Goal: Information Seeking & Learning: Learn about a topic

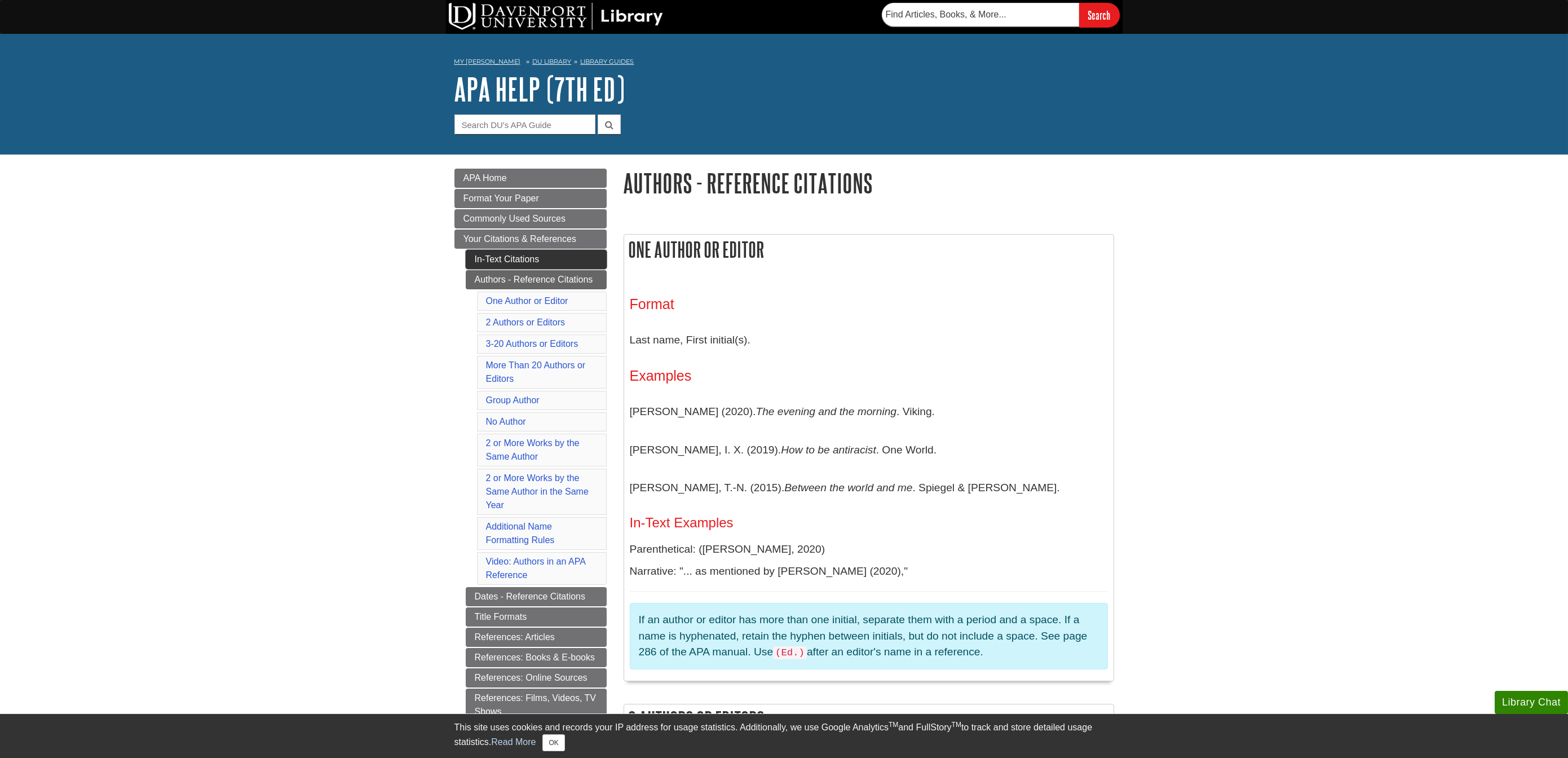
click at [503, 258] on link "In-Text Citations" at bounding box center [536, 259] width 141 height 19
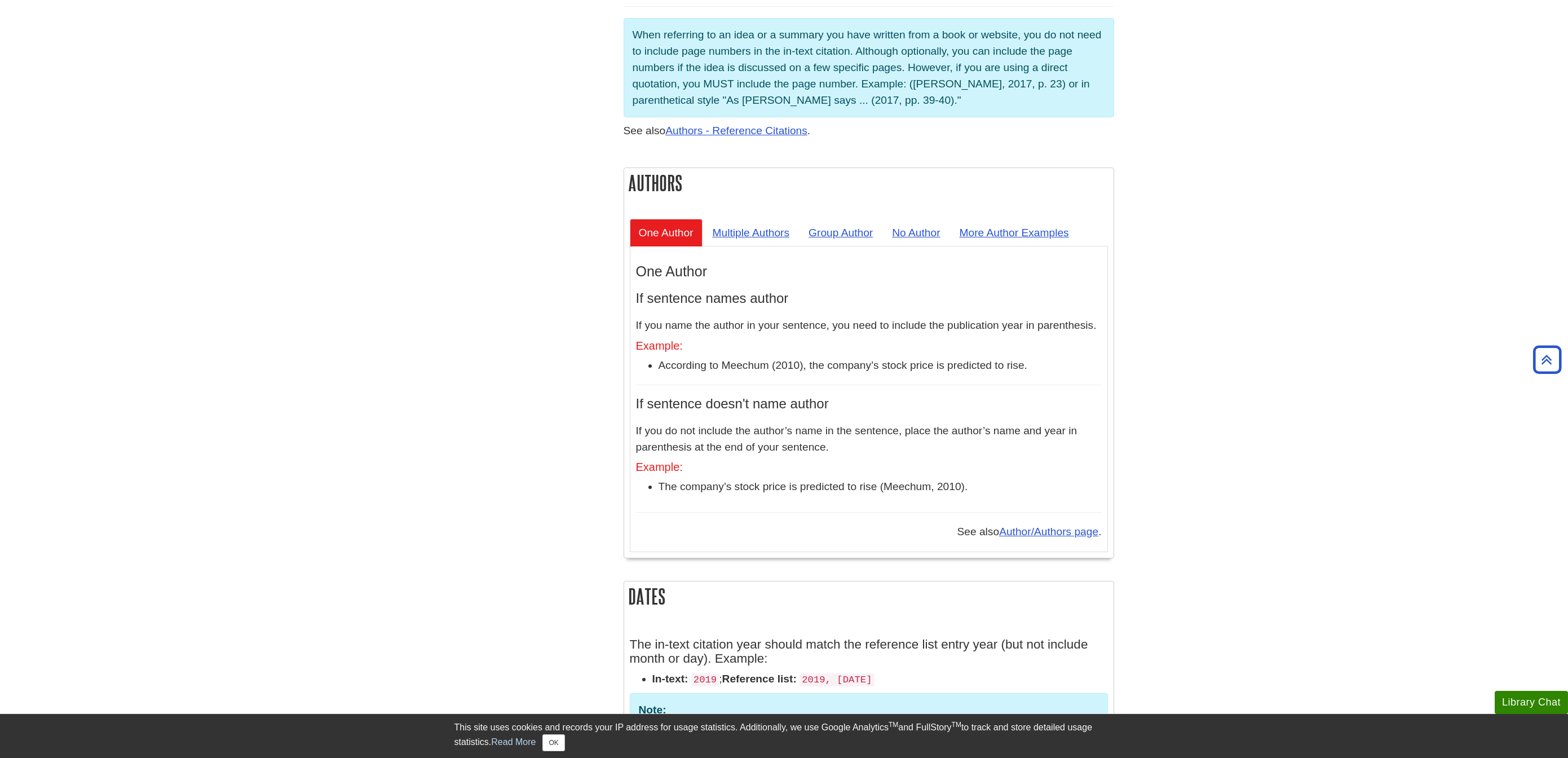
scroll to position [930, 0]
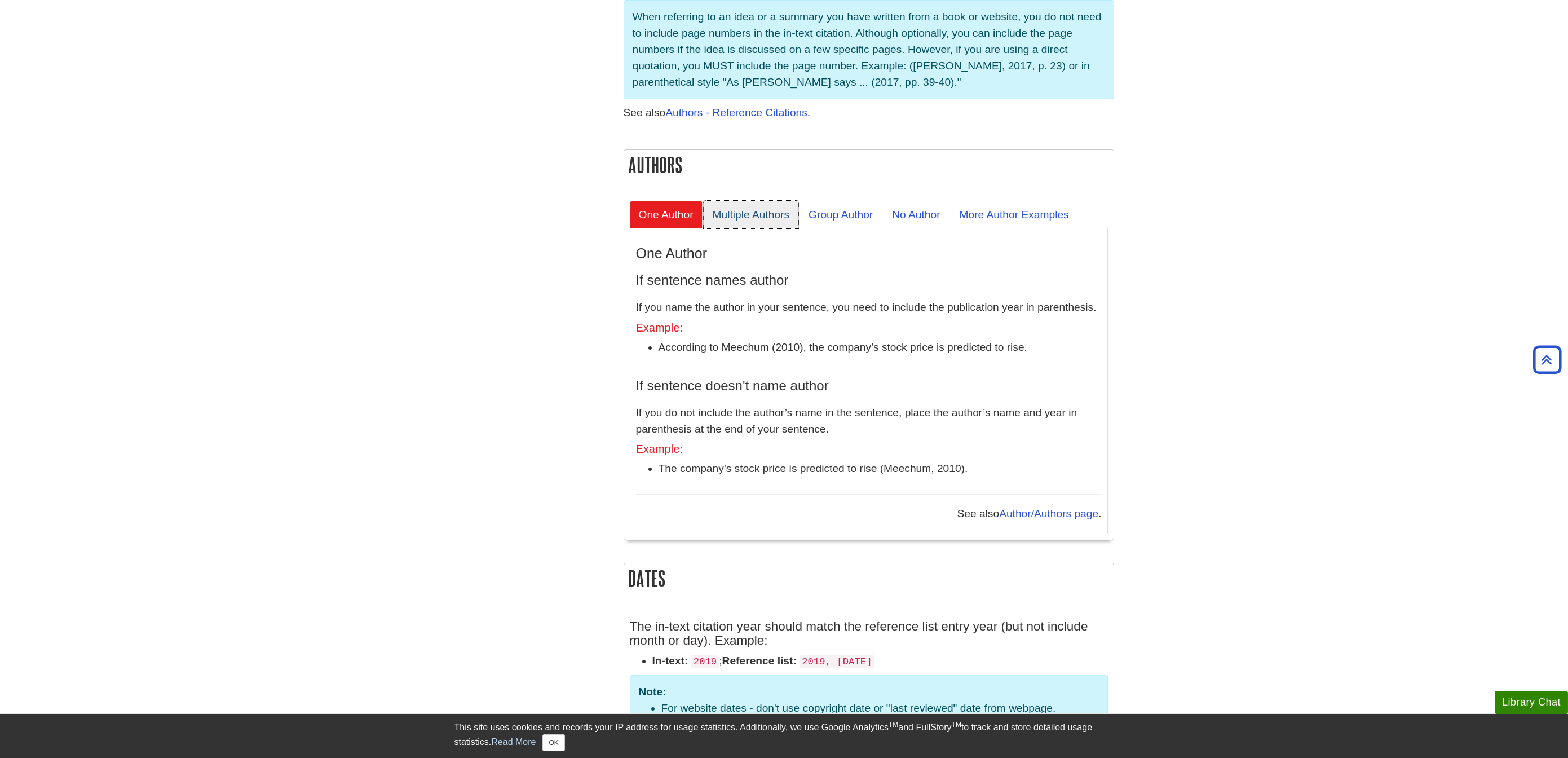
click at [733, 200] on link "Multiple Authors" at bounding box center [751, 214] width 95 height 28
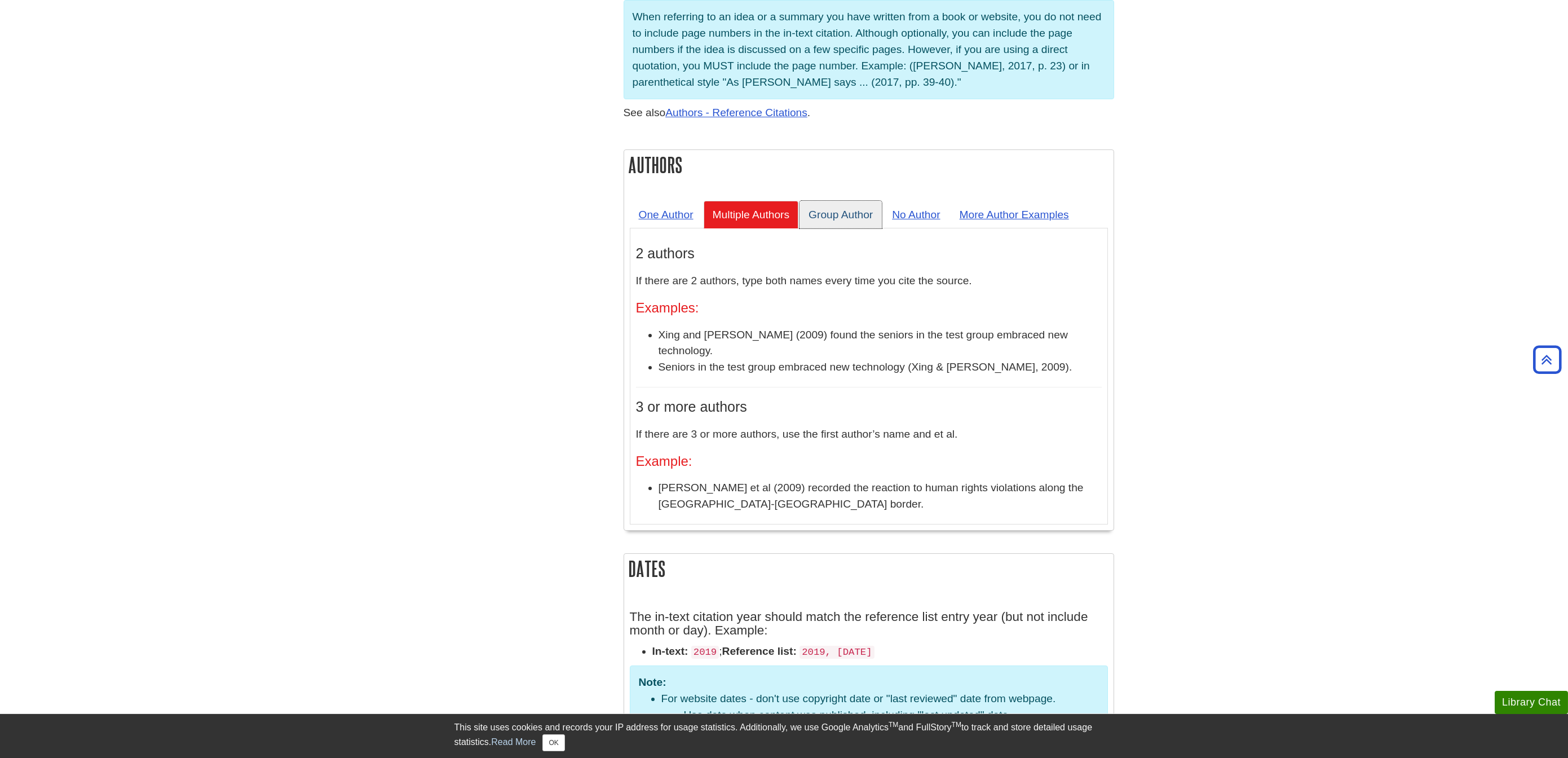
click at [847, 200] on link "Group Author" at bounding box center [841, 214] width 82 height 28
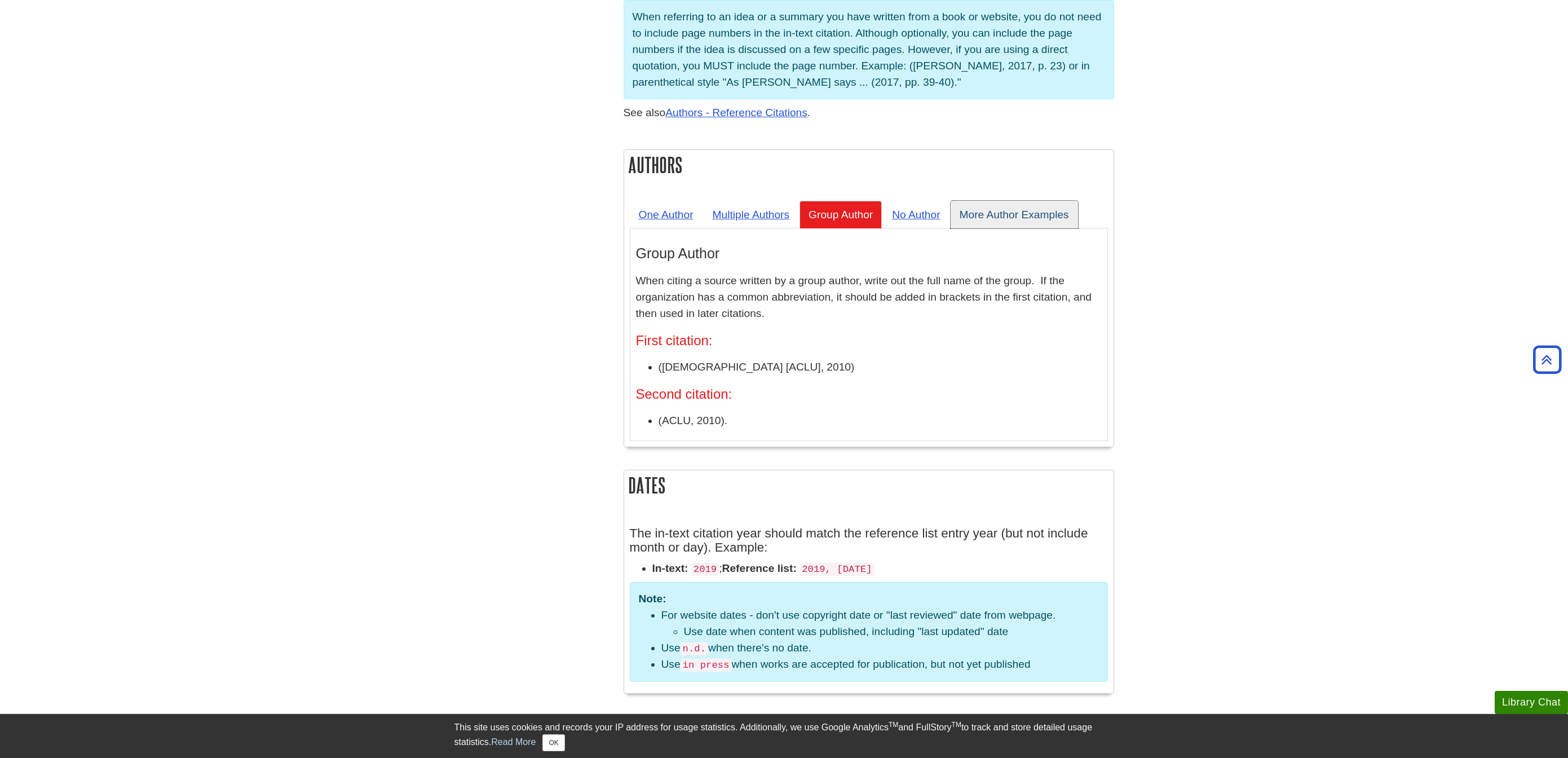
click at [1013, 200] on link "More Author Examples" at bounding box center [1014, 214] width 127 height 28
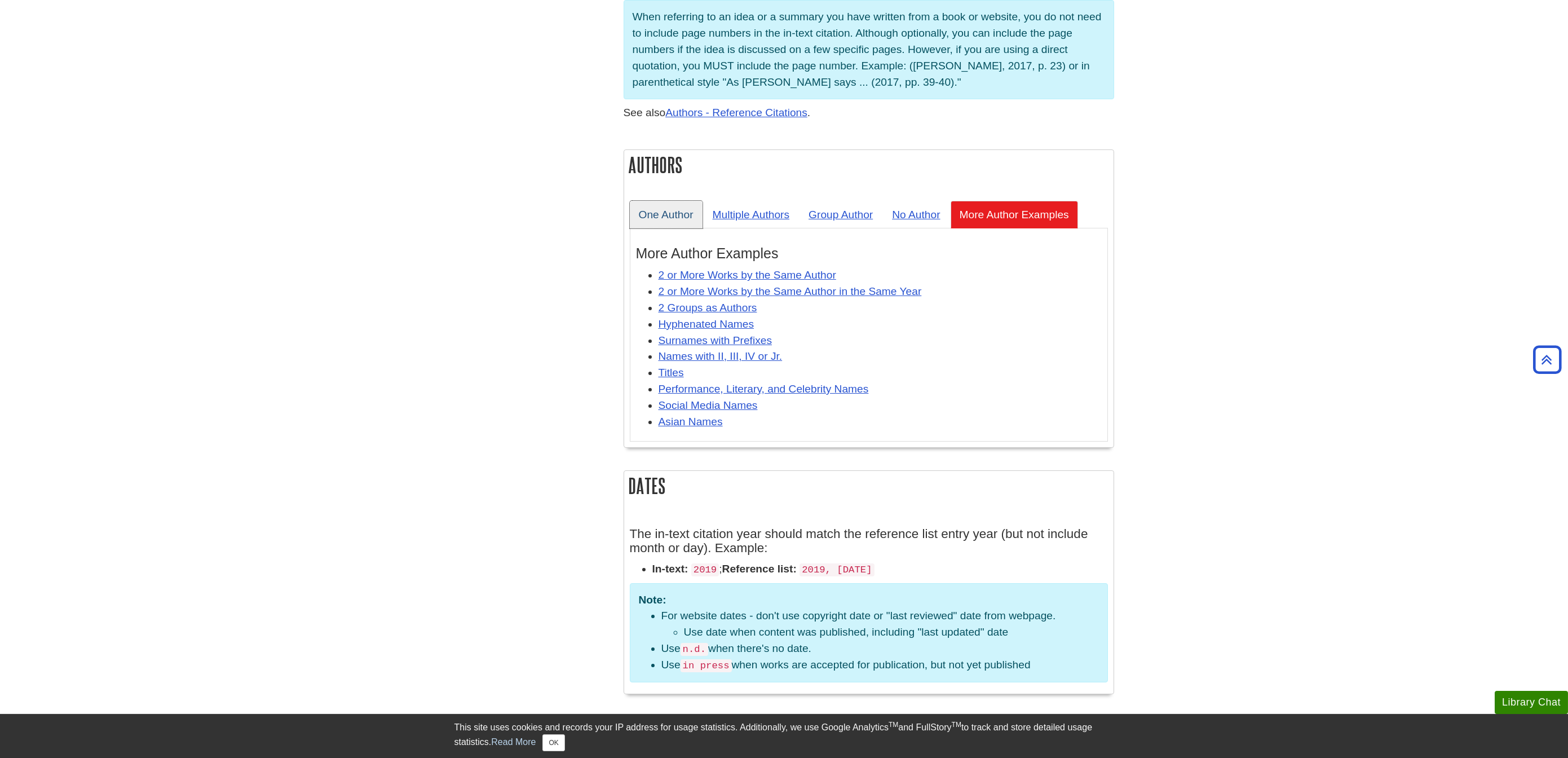
click at [651, 200] on link "One Author" at bounding box center [666, 214] width 73 height 28
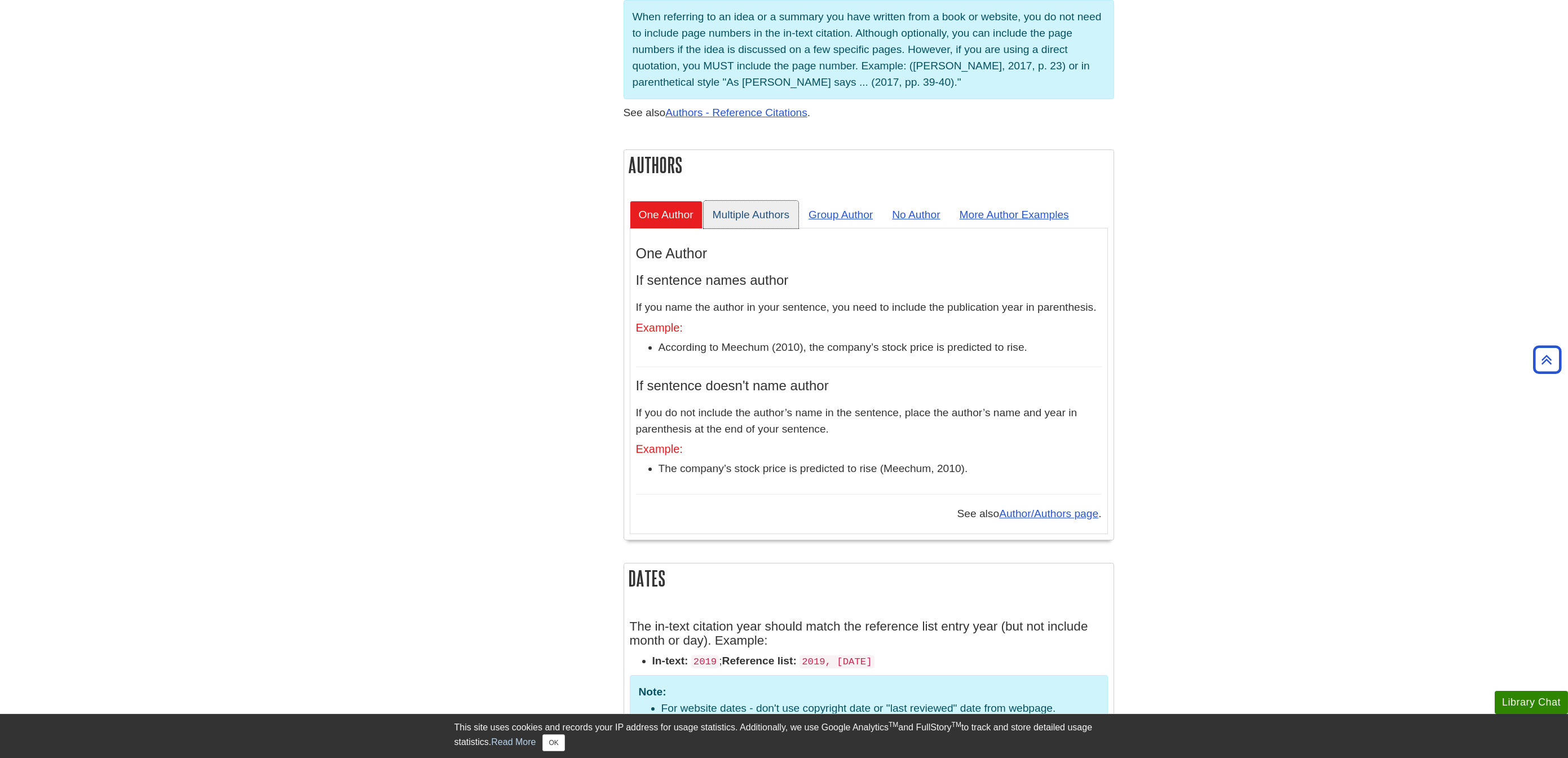
click at [758, 200] on link "Multiple Authors" at bounding box center [751, 214] width 95 height 28
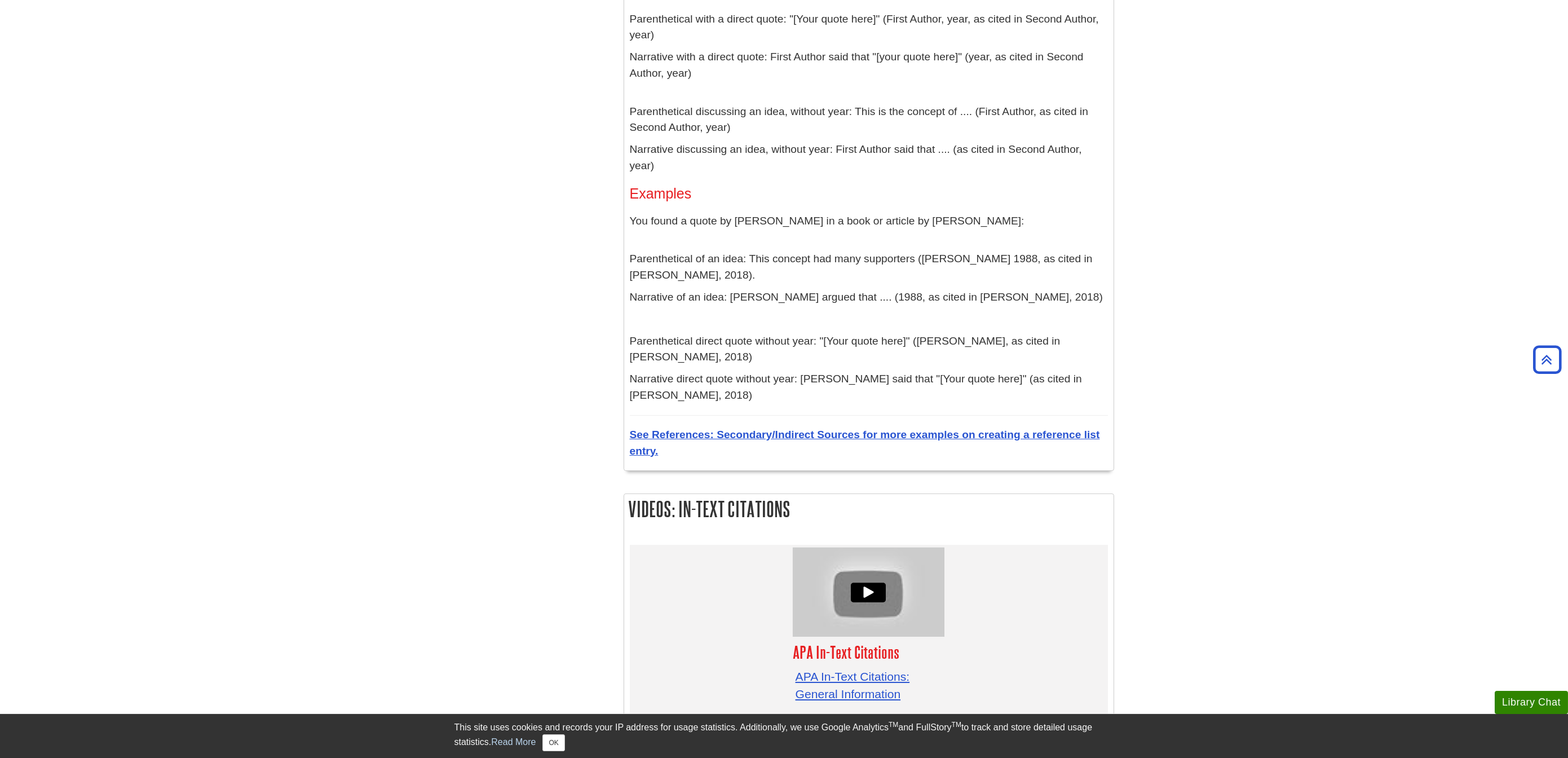
scroll to position [3437, 0]
